Goal: Information Seeking & Learning: Learn about a topic

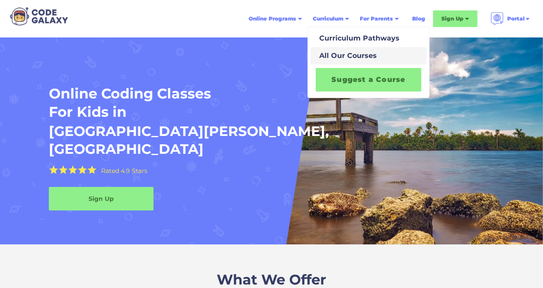
click at [352, 60] on div "All Our Courses" at bounding box center [346, 56] width 61 height 10
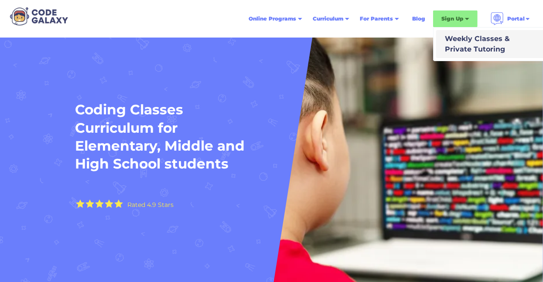
click at [475, 44] on div "Weekly Classes & Private Tutoring" at bounding box center [475, 44] width 68 height 21
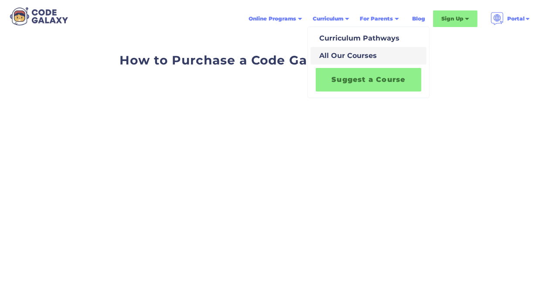
click at [353, 55] on div "All Our Courses" at bounding box center [346, 56] width 61 height 10
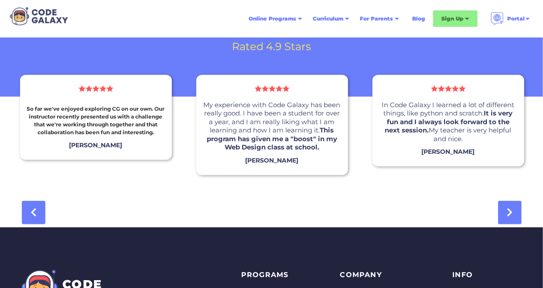
scroll to position [2944, 0]
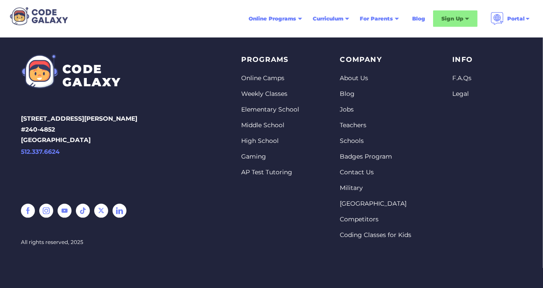
click at [267, 110] on link "Elementary School" at bounding box center [270, 110] width 58 height 9
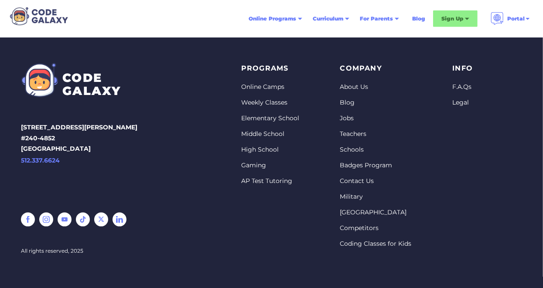
scroll to position [2944, 0]
